Goal: Information Seeking & Learning: Learn about a topic

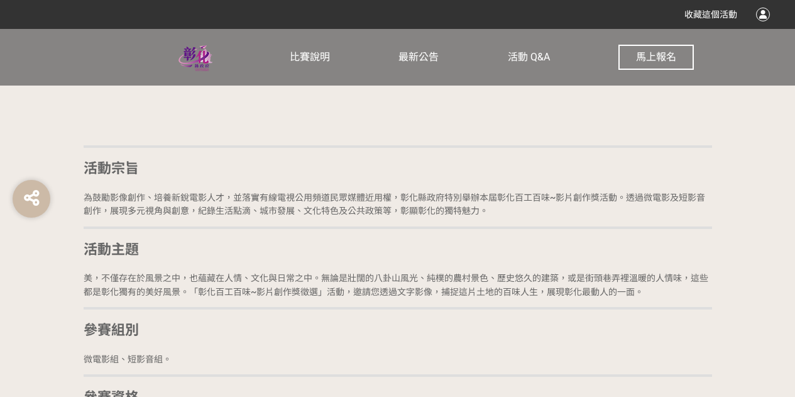
scroll to position [1068, 0]
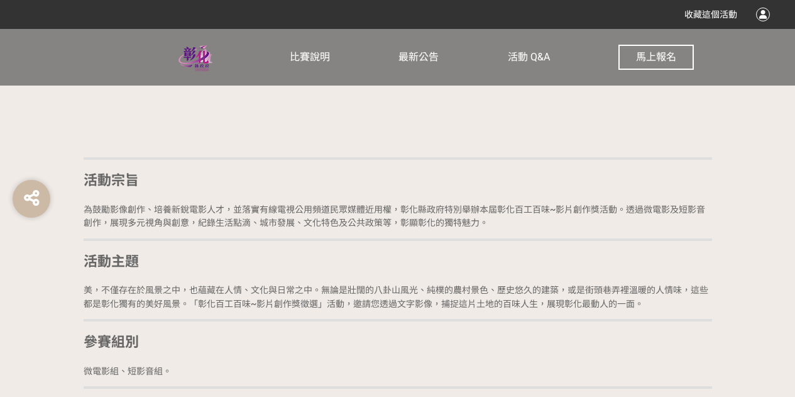
drag, startPoint x: 97, startPoint y: 208, endPoint x: 677, endPoint y: 230, distance: 580.4
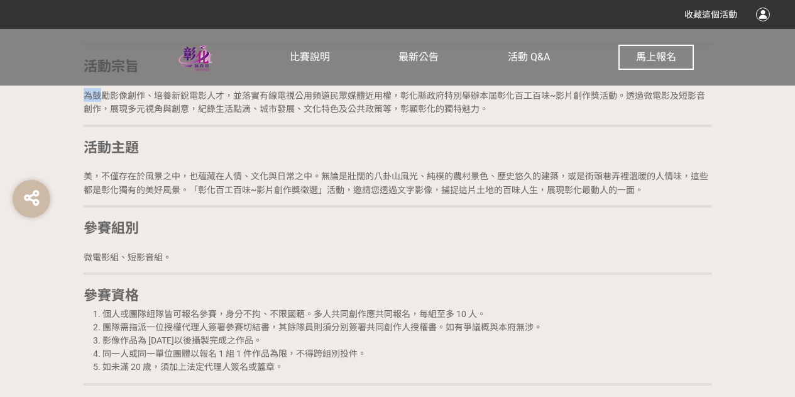
scroll to position [1193, 0]
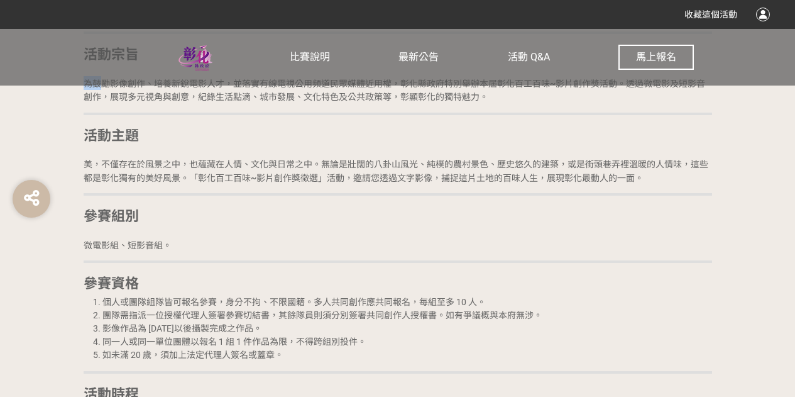
drag, startPoint x: 104, startPoint y: 167, endPoint x: 729, endPoint y: 190, distance: 625.1
click at [429, 170] on h2 "美，不僅存在於風景之中，也蘊藏在人情、文化與日常之中。無論是壯闊的八卦山風光、純樸的農村景色、歷史悠久的建築，或是街頭巷弄裡溫暖的人情味，這些都是彰化獨有的美…" at bounding box center [398, 169] width 628 height 27
drag, startPoint x: 234, startPoint y: 160, endPoint x: 378, endPoint y: 169, distance: 144.8
click at [378, 169] on h2 "美，不僅存在於風景之中，也蘊藏在人情、文化與日常之中。無論是壯闊的八卦山風光、純樸的農村景色、歷史悠久的建築，或是街頭巷弄裡溫暖的人情味，這些都是彰化獨有的美…" at bounding box center [398, 169] width 628 height 27
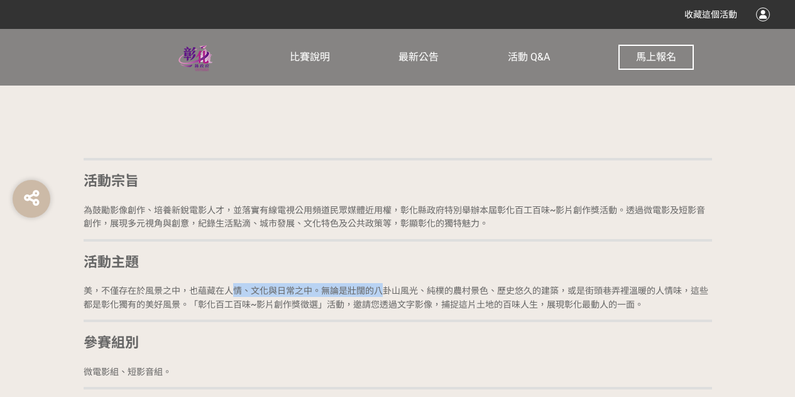
scroll to position [1068, 0]
drag, startPoint x: 554, startPoint y: 290, endPoint x: 687, endPoint y: 290, distance: 132.6
click at [687, 290] on span "美，不僅存在於風景之中，也蘊藏在人情、文化與日常之中。無論是壯闊的八卦山風光、純樸的農村景色、歷史悠久的建築，或是街頭巷弄裡溫暖的人情味，這些都是彰化獨有的美…" at bounding box center [396, 297] width 625 height 24
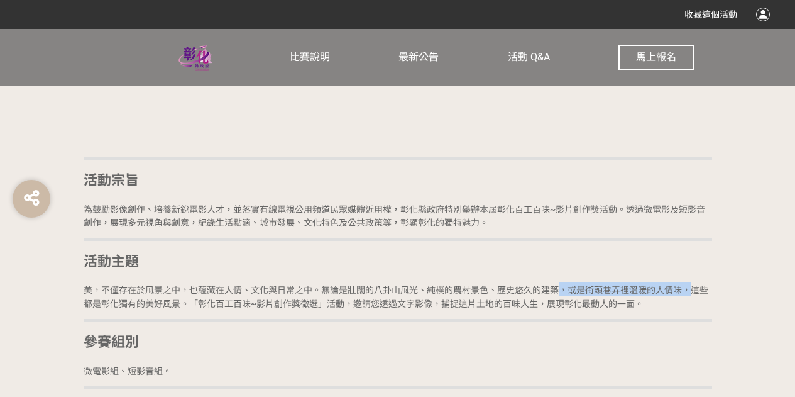
drag, startPoint x: 368, startPoint y: 302, endPoint x: 405, endPoint y: 313, distance: 38.8
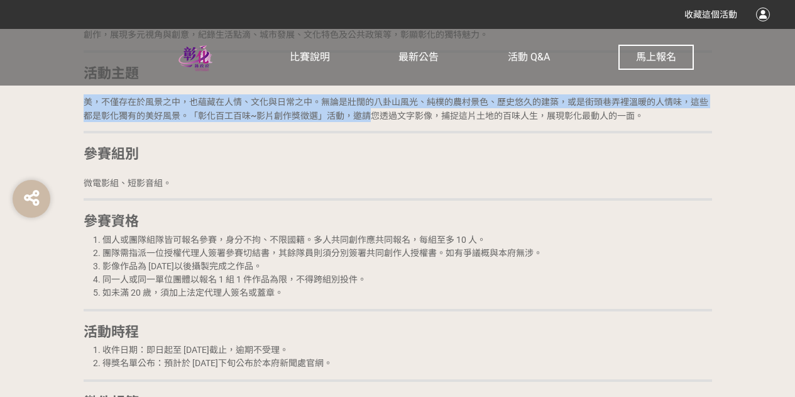
scroll to position [1256, 0]
drag, startPoint x: 155, startPoint y: 349, endPoint x: 394, endPoint y: 339, distance: 239.0
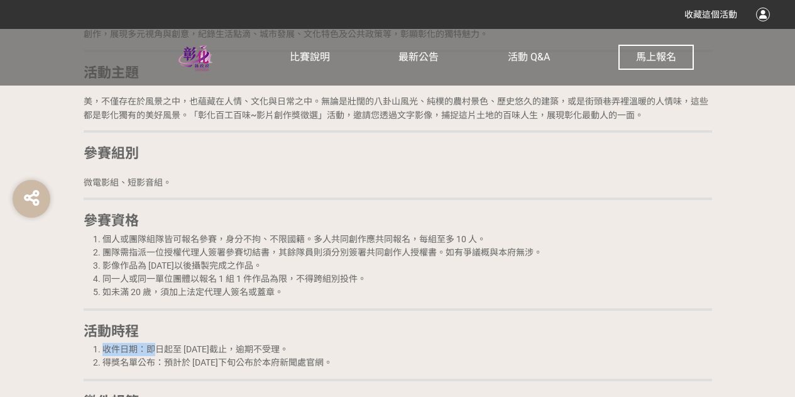
click at [476, 346] on li "收件日期：即日起至 [DATE]截止，逾期不受理。" at bounding box center [407, 348] width 610 height 13
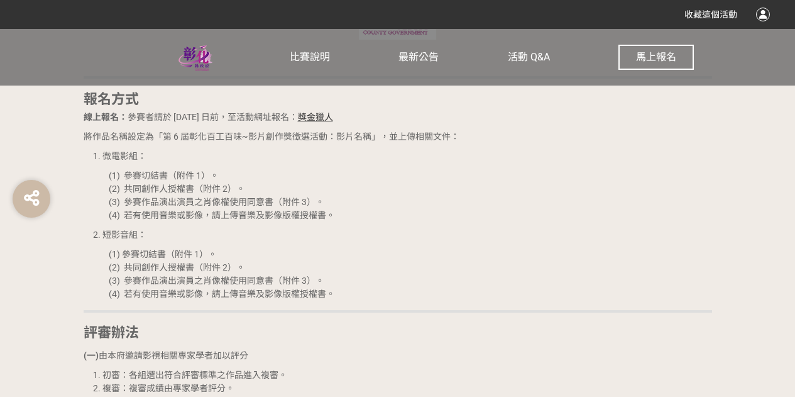
scroll to position [1885, 0]
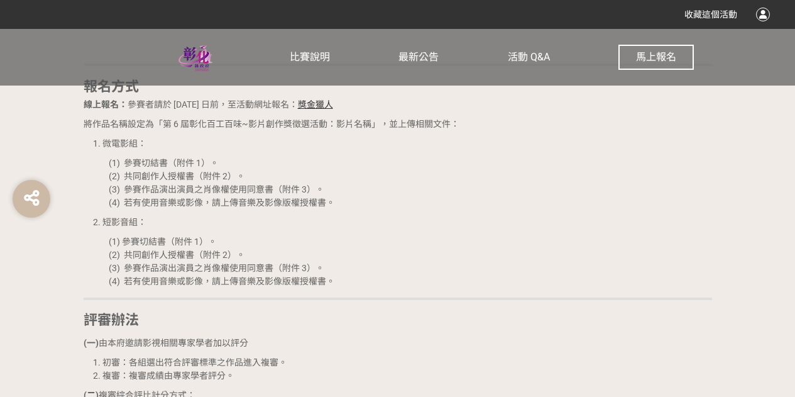
drag, startPoint x: 112, startPoint y: 208, endPoint x: 383, endPoint y: 264, distance: 276.6
click at [383, 263] on div "活動宗旨 為鼓勵影像創作、培養新銳電影人才，並落實有線電視公用頻道民眾媒體近用權，彰化縣政府特別舉辦本屆彰化百工百味~影片創作獎活動。透過微電影及短影音創作，…" at bounding box center [398, 161] width 628 height 2385
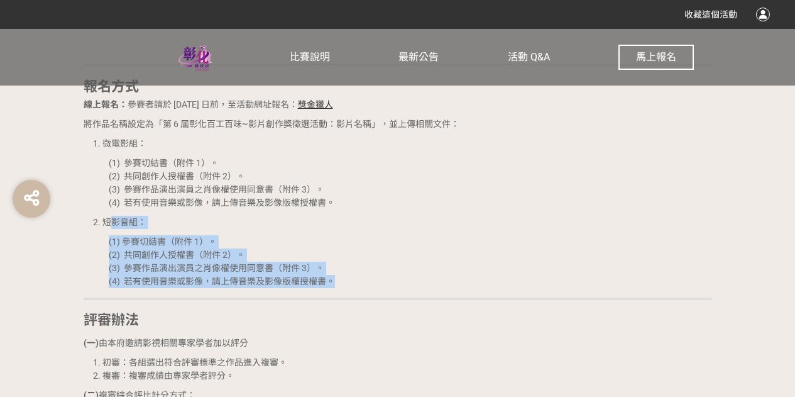
click at [481, 250] on p "(1) 參賽切結書（附件 1）。 (2) 共同創作人授權書（附件 2）。 (3) 參賽作品演出演員之肖像權使用同意書（附件 3）。 (4) 若有使用音樂或影像…" at bounding box center [410, 261] width 603 height 53
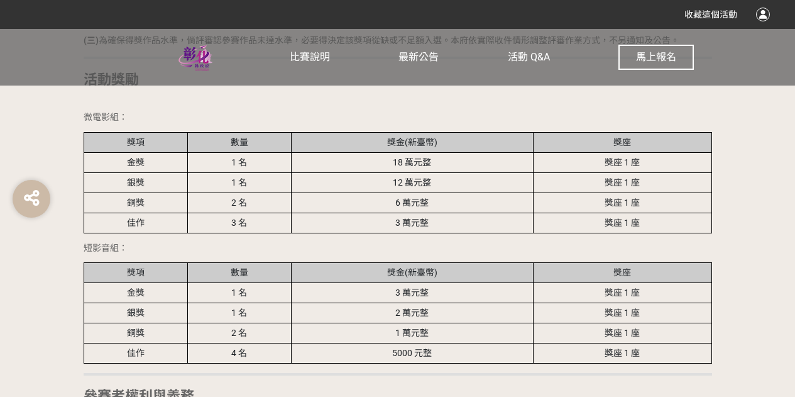
scroll to position [2324, 0]
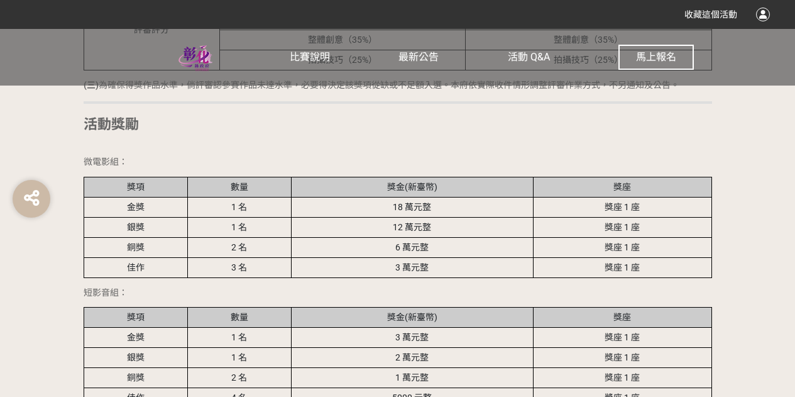
drag, startPoint x: 359, startPoint y: 189, endPoint x: 608, endPoint y: 189, distance: 248.2
click at [608, 197] on tr "金獎 1 名 18 萬元整 獎座 1 座" at bounding box center [398, 207] width 628 height 20
drag, startPoint x: 380, startPoint y: 212, endPoint x: 554, endPoint y: 211, distance: 174.1
click at [554, 217] on tr "銀獎 1 名 12 萬元整 獎座 1 座" at bounding box center [398, 227] width 628 height 20
drag, startPoint x: 423, startPoint y: 239, endPoint x: 599, endPoint y: 244, distance: 176.0
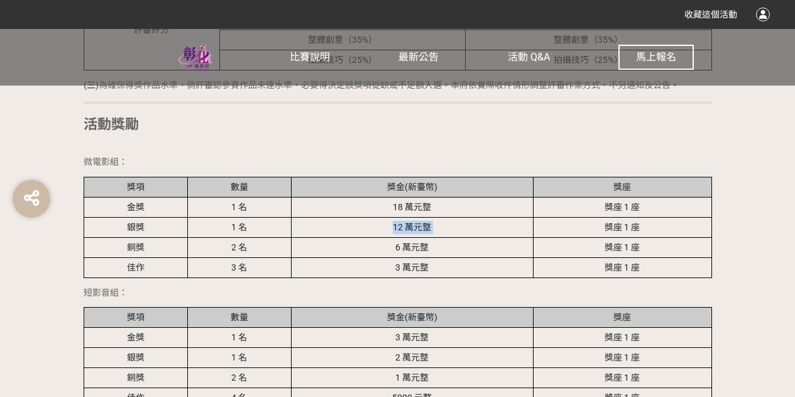
click at [612, 240] on tr "銅獎 2 名 6 萬元整 獎座 1 座" at bounding box center [398, 248] width 628 height 20
drag, startPoint x: 388, startPoint y: 258, endPoint x: 599, endPoint y: 262, distance: 211.8
click at [652, 261] on tr "佳作 3 名 3 萬元整 獎座 1 座" at bounding box center [398, 268] width 628 height 20
drag, startPoint x: 780, startPoint y: 246, endPoint x: 774, endPoint y: 249, distance: 7.9
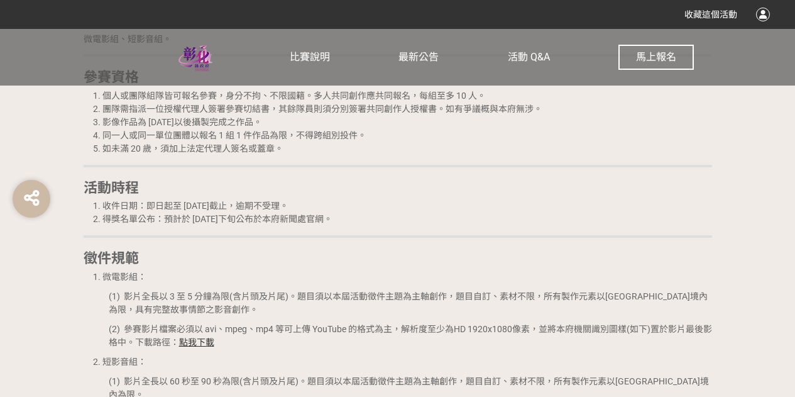
scroll to position [1130, 0]
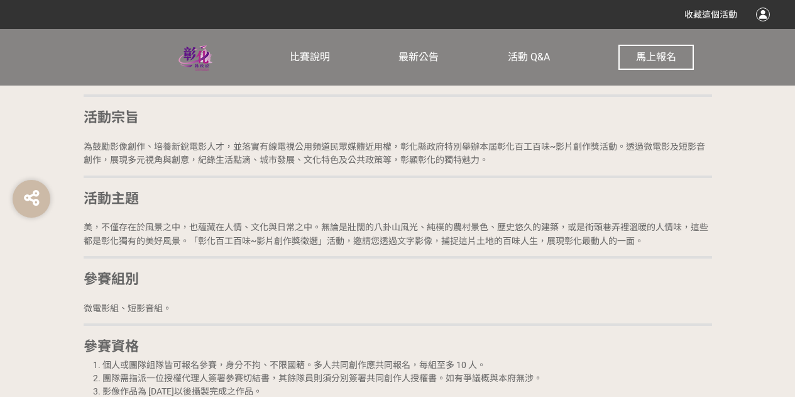
drag, startPoint x: 226, startPoint y: 149, endPoint x: 527, endPoint y: 191, distance: 303.3
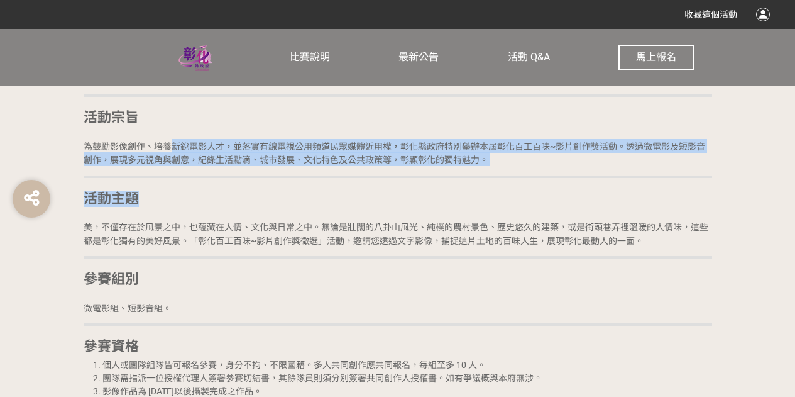
click at [525, 243] on span "美，不僅存在於風景之中，也蘊藏在人情、文化與日常之中。無論是壯闊的八卦山風光、純樸的農村景色、歷史悠久的建築，或是街頭巷弄裡溫暖的人情味，這些都是彰化獨有的美…" at bounding box center [396, 234] width 625 height 24
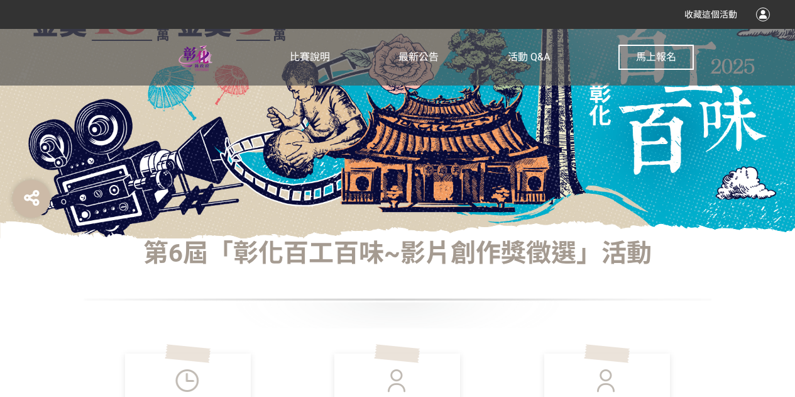
scroll to position [0, 0]
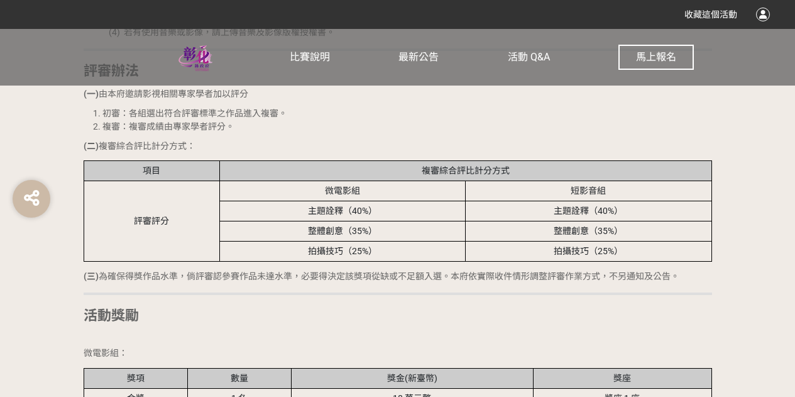
click at [521, 307] on h2 "活動獎勵" at bounding box center [398, 315] width 628 height 16
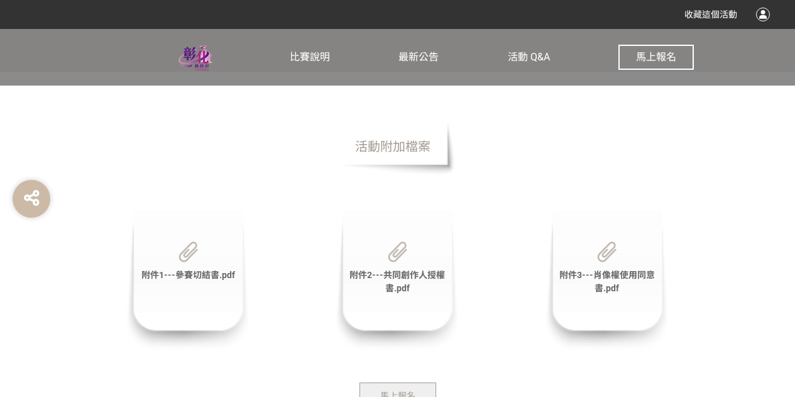
scroll to position [3442, 0]
